Goal: Information Seeking & Learning: Understand process/instructions

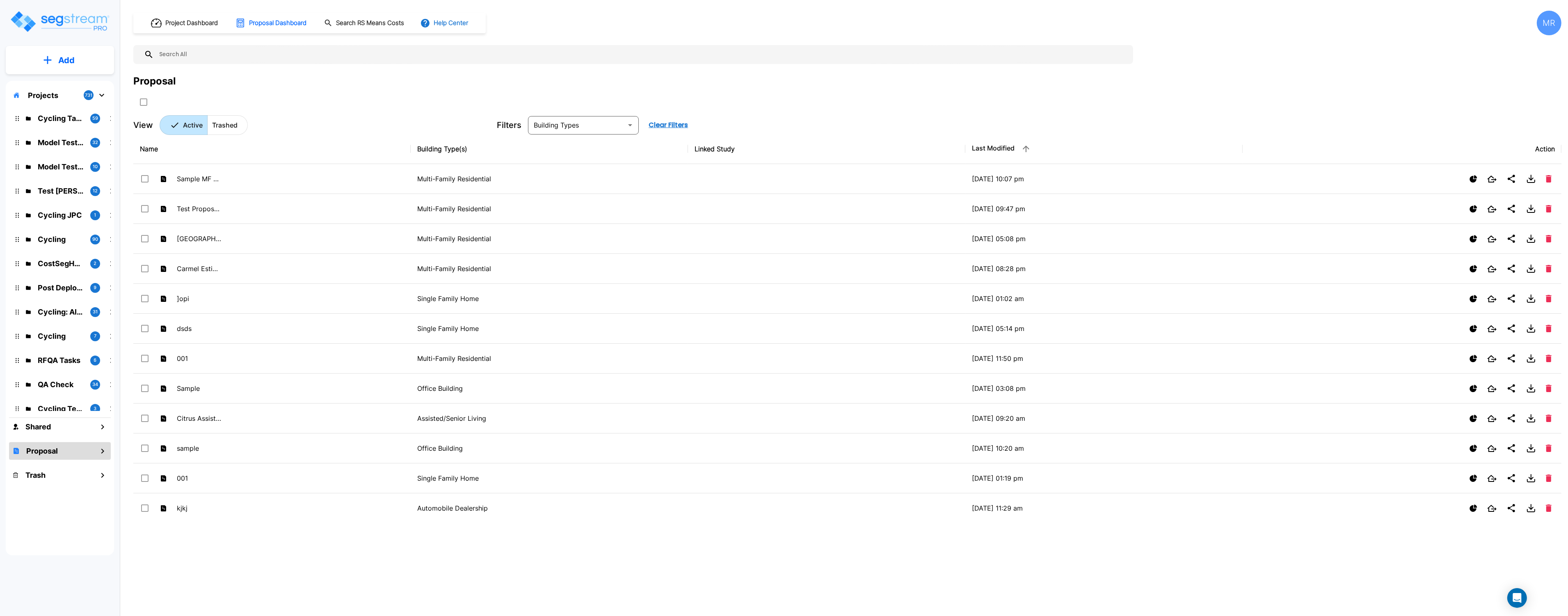
click at [456, 23] on button "Help Center" at bounding box center [444, 23] width 53 height 16
click at [453, 60] on link "How-To Videos" at bounding box center [460, 60] width 79 height 15
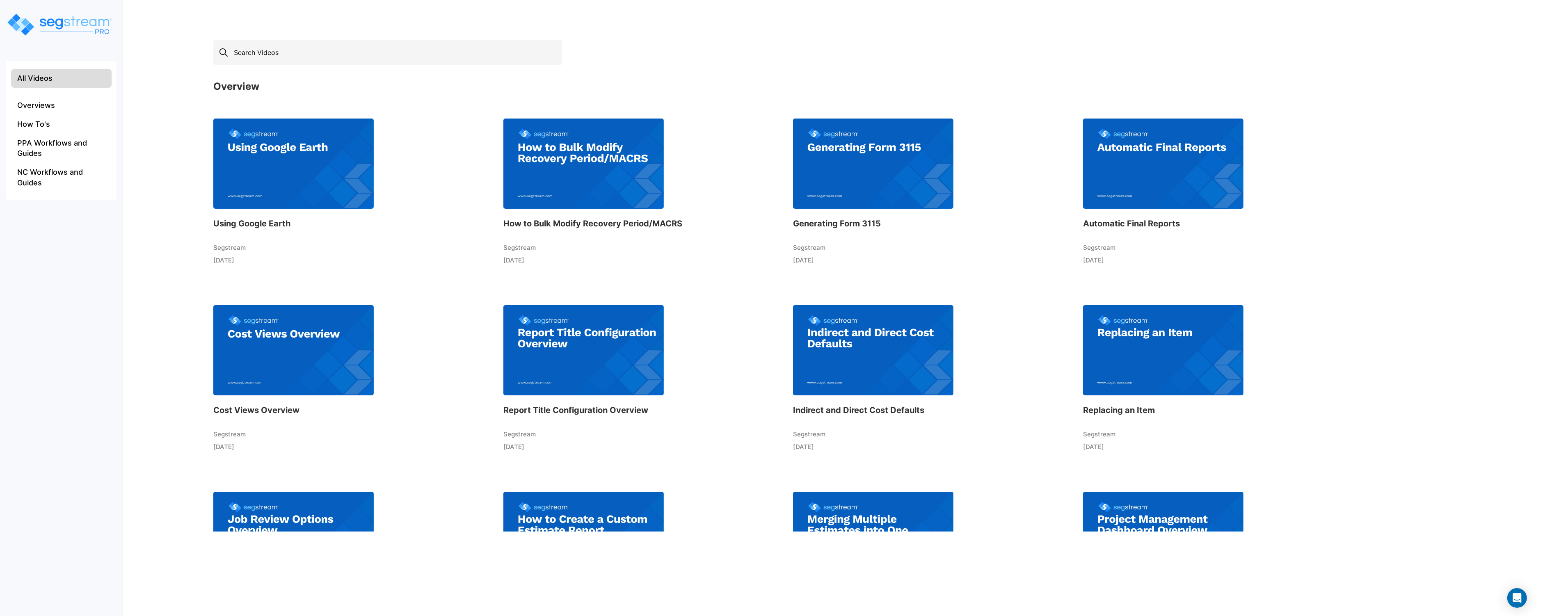
click at [270, 52] on input "text" at bounding box center [387, 52] width 349 height 24
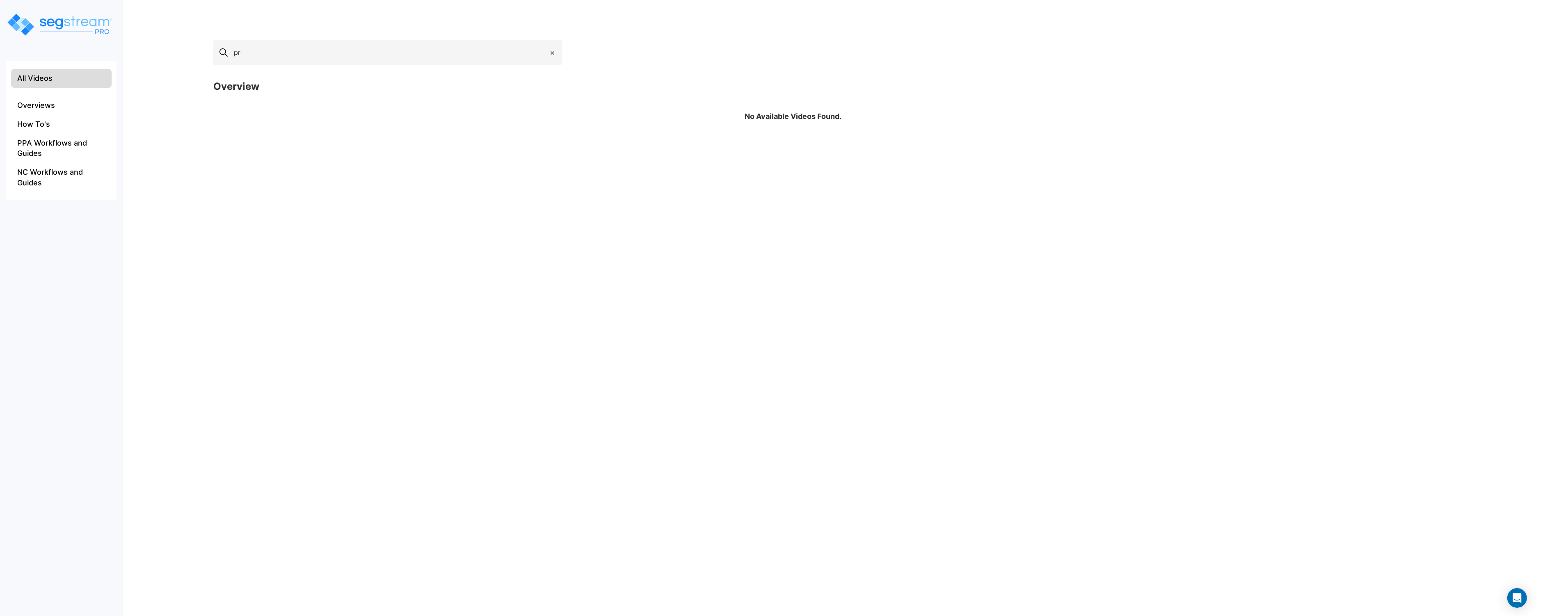
type input "p"
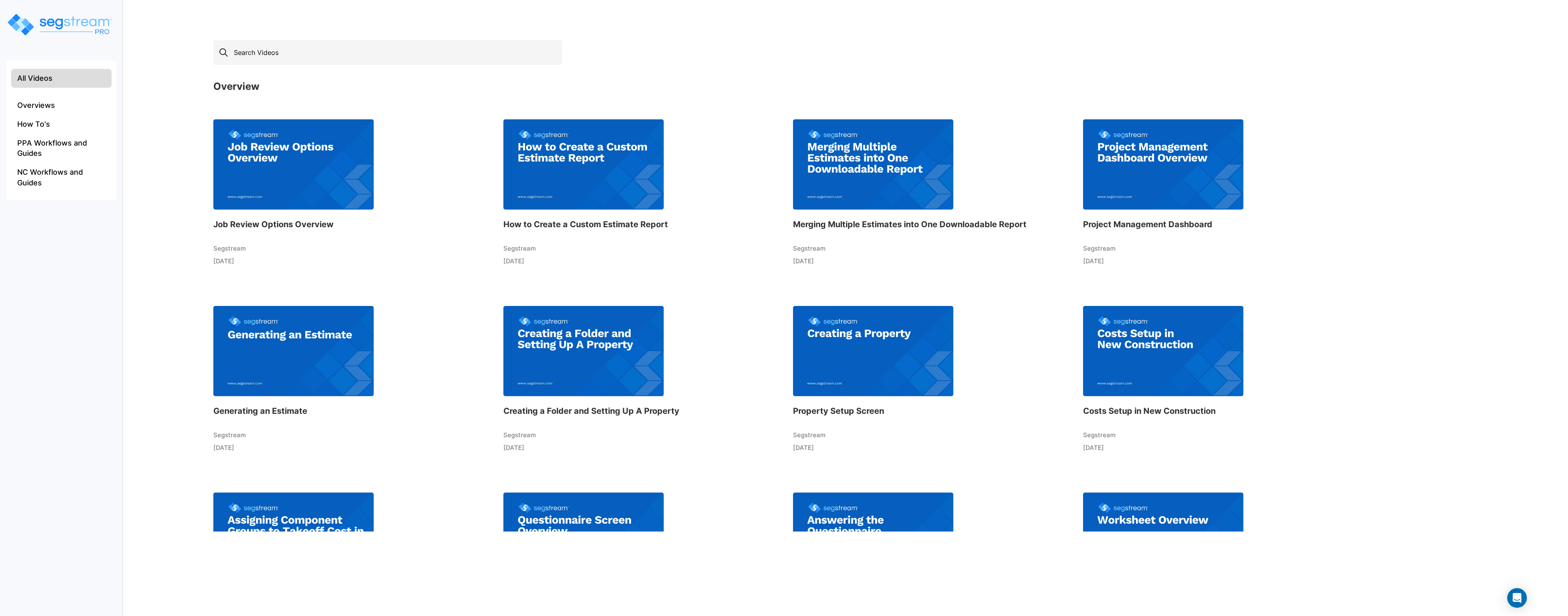
scroll to position [364, 0]
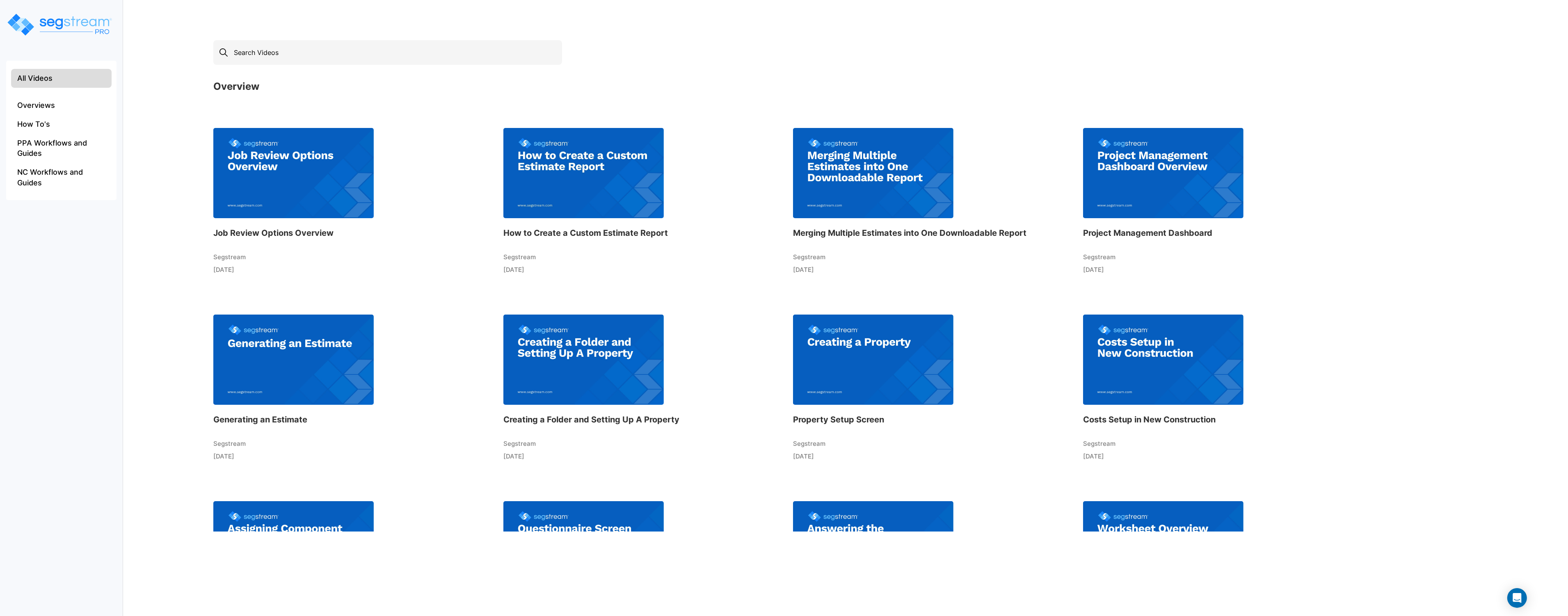
click at [316, 343] on img at bounding box center [293, 360] width 161 height 90
